Goal: Information Seeking & Learning: Learn about a topic

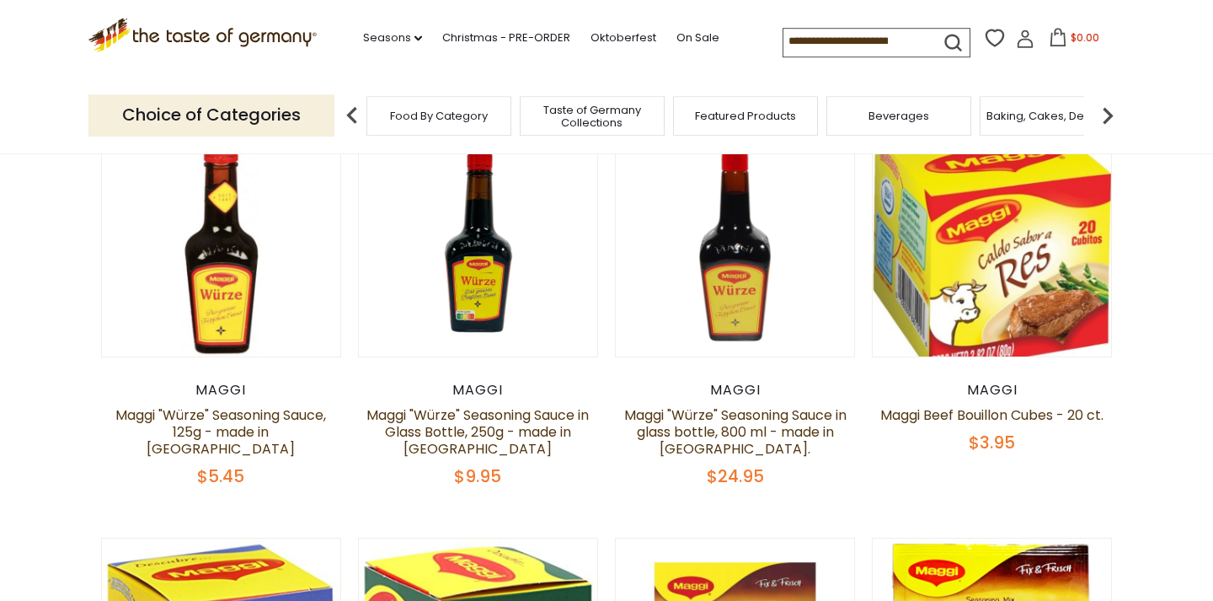
scroll to position [172, 0]
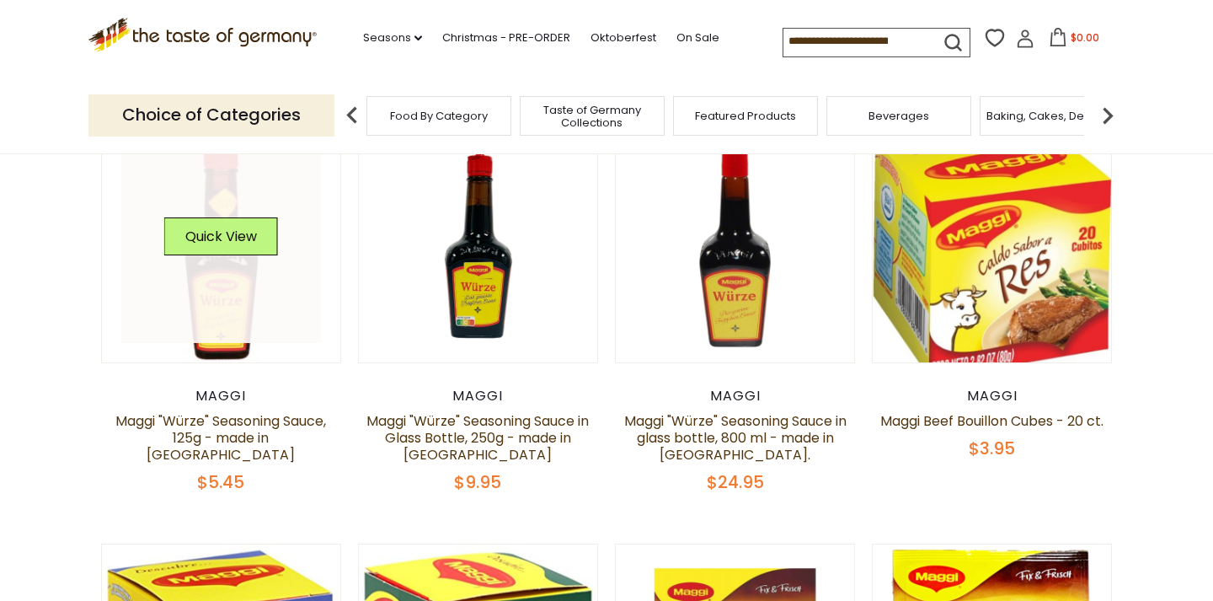
click at [212, 329] on link at bounding box center [221, 243] width 201 height 201
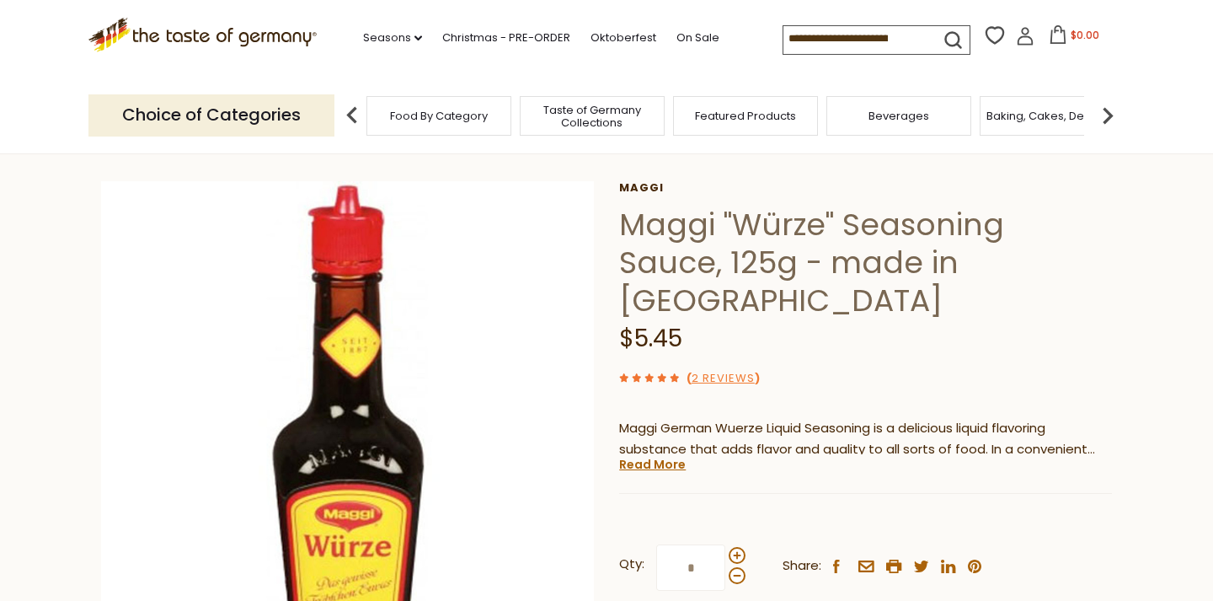
scroll to position [172, 0]
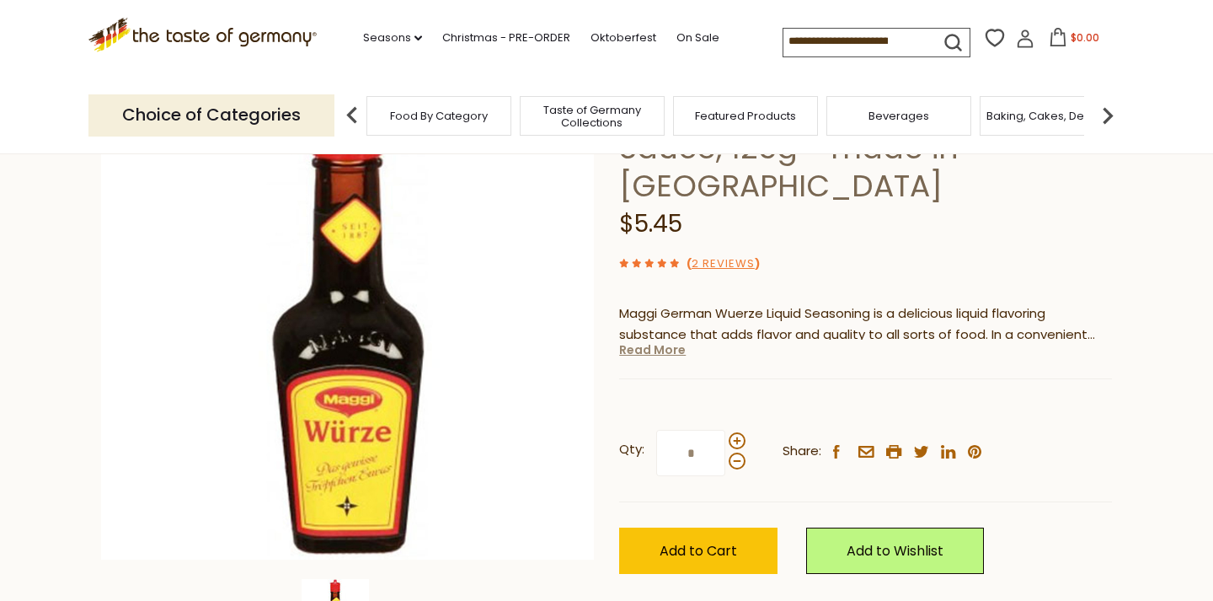
click at [663, 341] on link "Read More" at bounding box center [652, 349] width 67 height 17
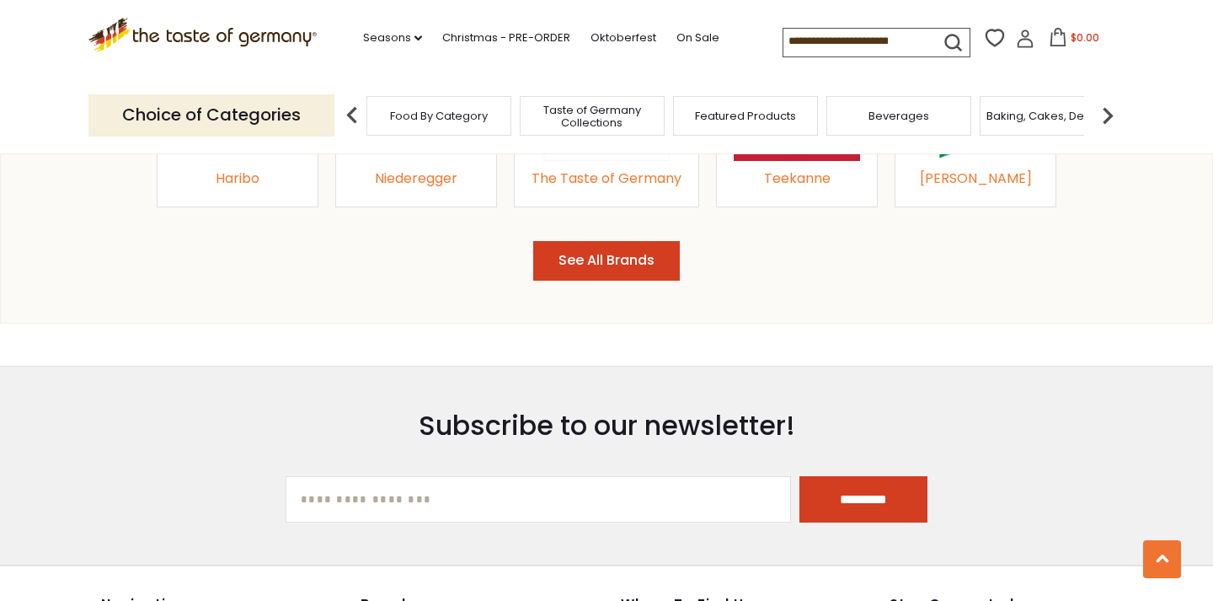
scroll to position [2177, 0]
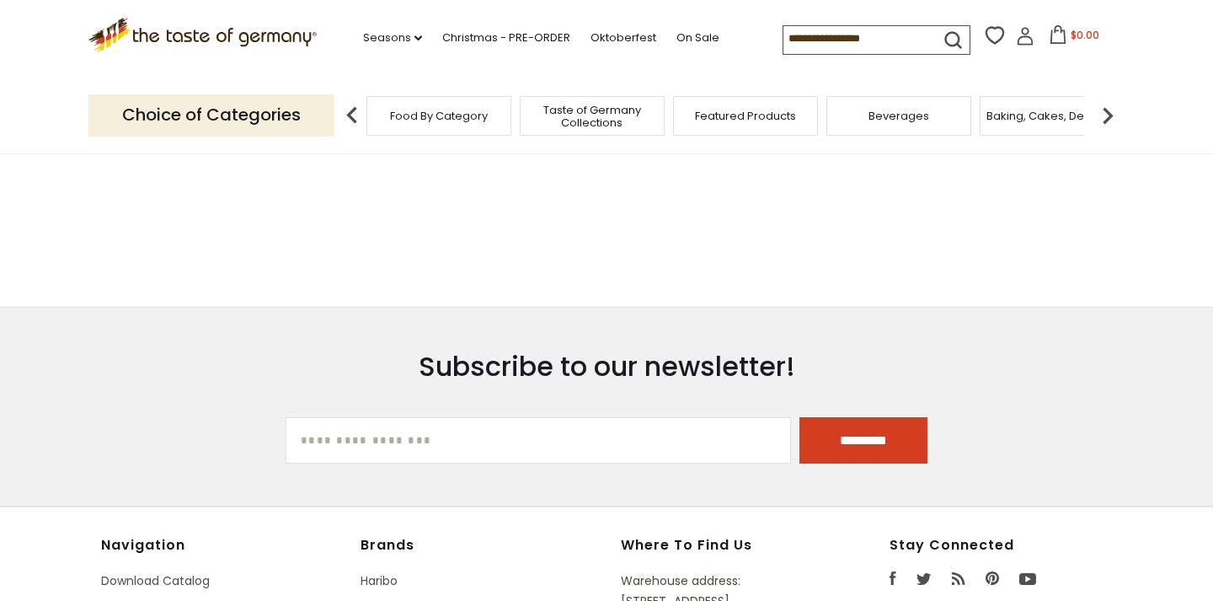
scroll to position [172, 0]
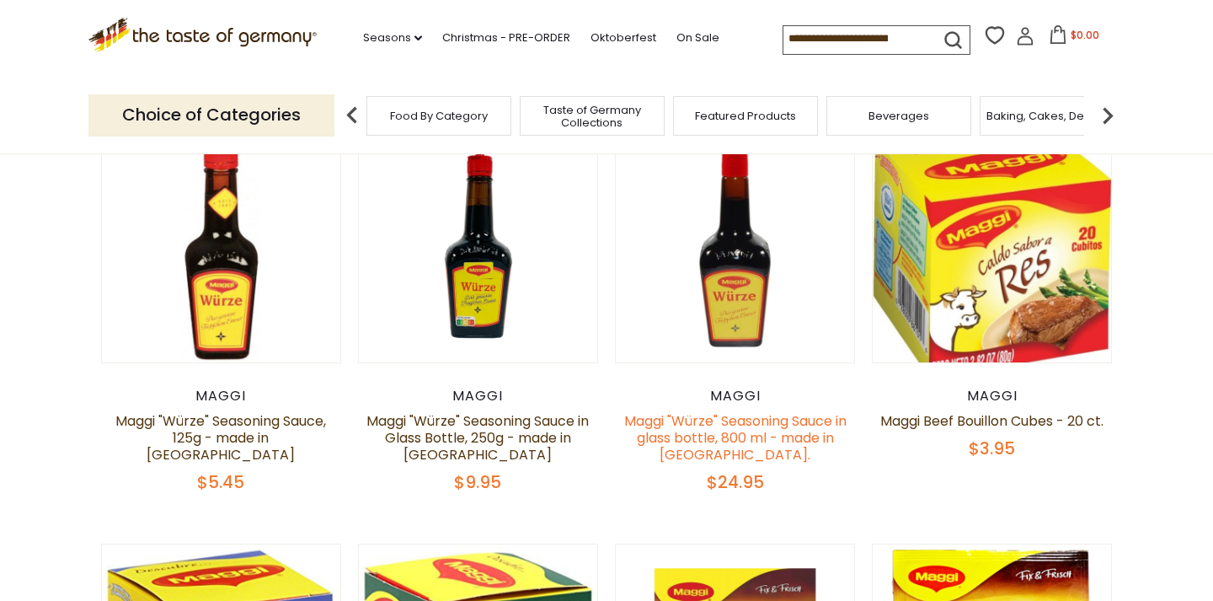
click at [709, 436] on link "Maggi "Würze" Seasoning Sauce in glass bottle, 800 ml - made in [GEOGRAPHIC_DAT…" at bounding box center [735, 437] width 222 height 53
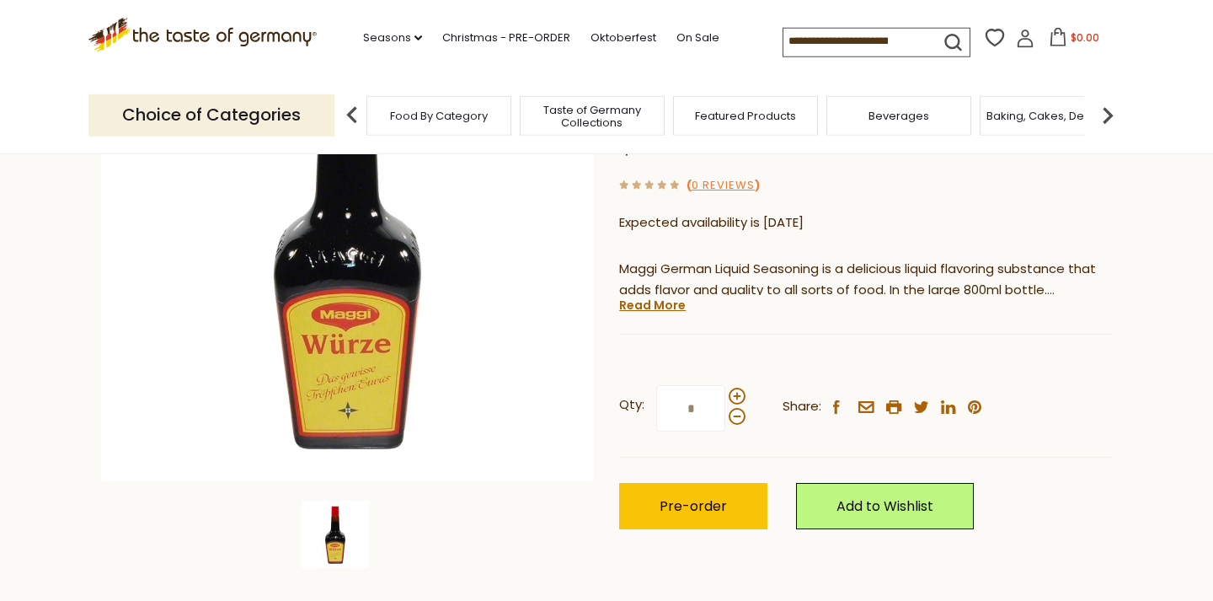
scroll to position [286, 0]
